Goal: Navigation & Orientation: Find specific page/section

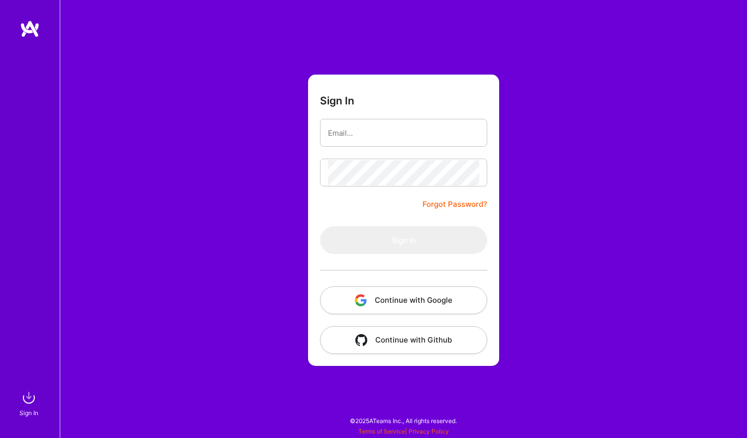
click at [384, 140] on input "email" at bounding box center [403, 132] width 151 height 25
type input "[PERSON_NAME][EMAIL_ADDRESS][PERSON_NAME][DOMAIN_NAME]"
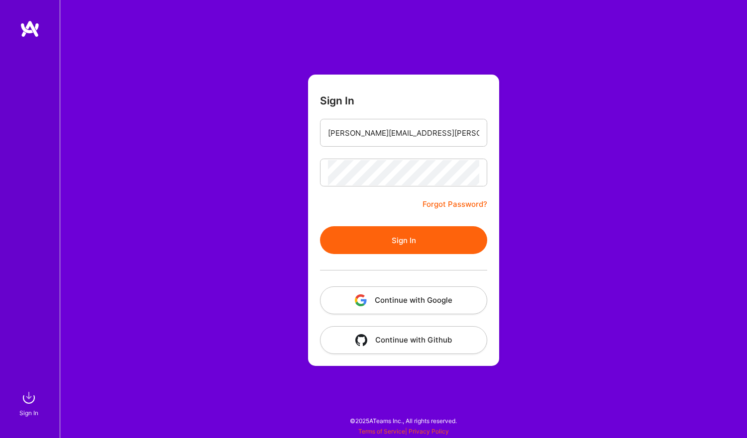
click at [333, 256] on div at bounding box center [403, 270] width 167 height 32
click at [365, 242] on button "Sign In" at bounding box center [403, 240] width 167 height 28
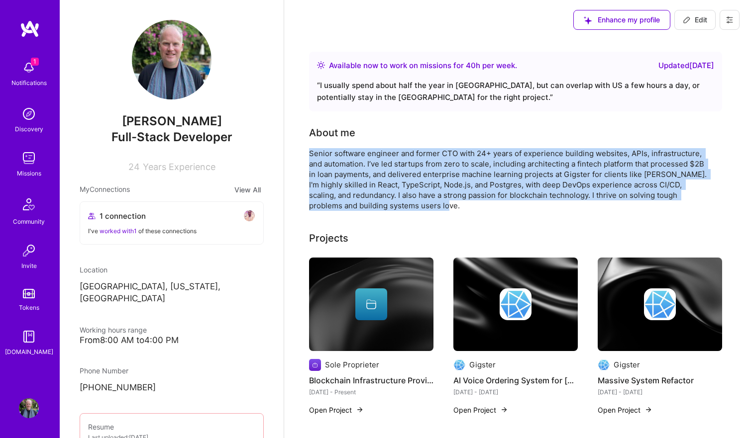
drag, startPoint x: 414, startPoint y: 200, endPoint x: 305, endPoint y: 146, distance: 121.7
copy div "Senior software engineer and former CTO with 24+ years of experience building w…"
